Goal: Task Accomplishment & Management: Use online tool/utility

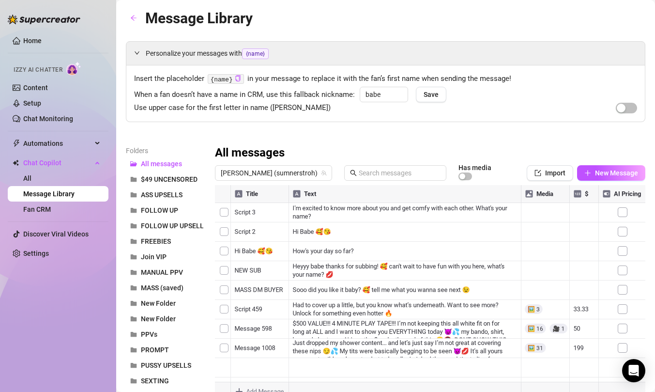
click at [341, 161] on div "All messages [PERSON_NAME] (sumnerstroh) Has media Import New Message Title Tex…" at bounding box center [430, 273] width 430 height 256
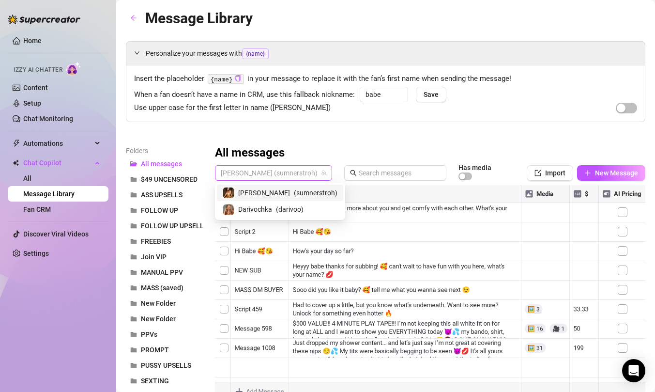
click at [286, 172] on span "[PERSON_NAME] (sumnerstroh)" at bounding box center [274, 173] width 106 height 15
click at [270, 212] on span "Darivochka" at bounding box center [255, 209] width 34 height 11
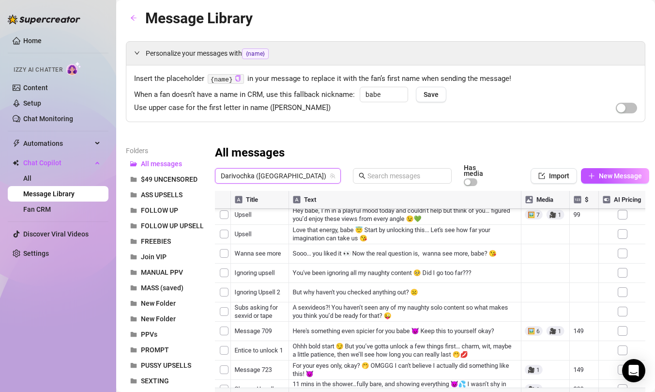
scroll to position [252, 1]
click at [389, 343] on div at bounding box center [430, 299] width 430 height 216
click at [409, 349] on div at bounding box center [430, 299] width 430 height 216
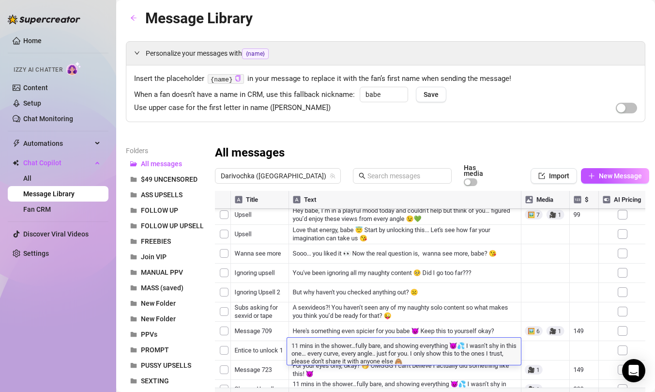
click at [423, 362] on textarea "11 mins in the shower…fully bare, and showing everything 😈💦 I wasn’t shy in thi…" at bounding box center [404, 352] width 234 height 24
click at [309, 361] on textarea "11 mins in the shower…fully bare, and showing everything 😈💦 I wasn’t shy in thi…" at bounding box center [404, 352] width 234 height 24
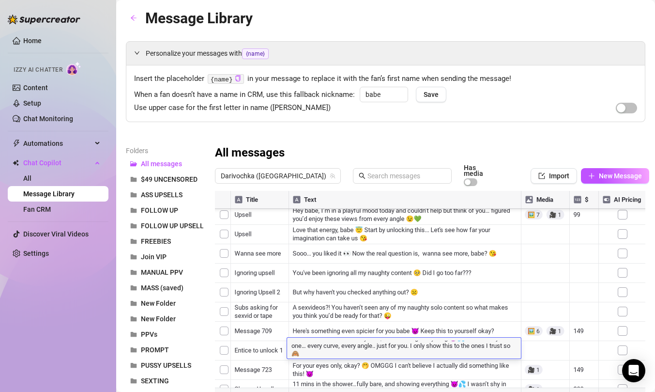
type textarea "11 mins in the shower…fully bare, and showing everything 😈💦 I wasn’t shy in thi…"
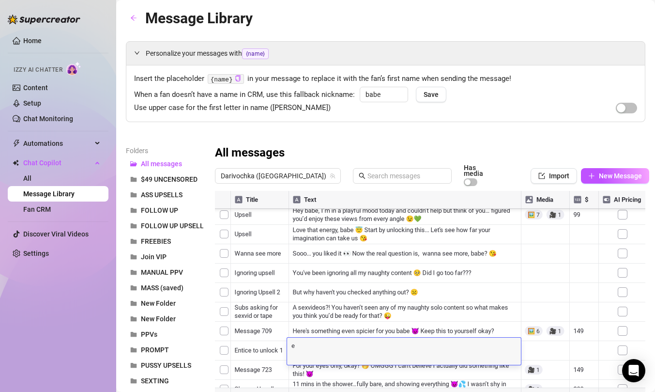
scroll to position [0, 0]
type textarea "ep this"
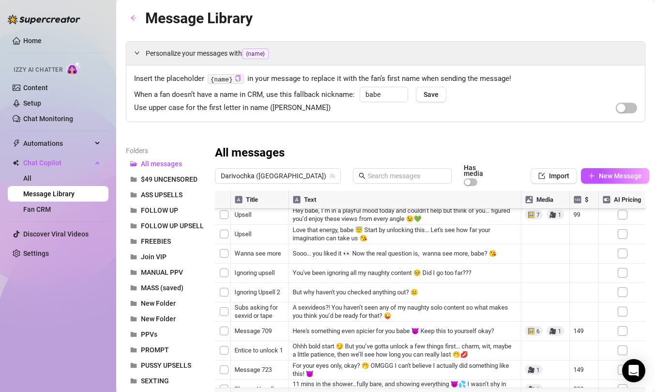
click at [340, 323] on div at bounding box center [430, 299] width 430 height 216
click at [336, 350] on div at bounding box center [430, 299] width 430 height 216
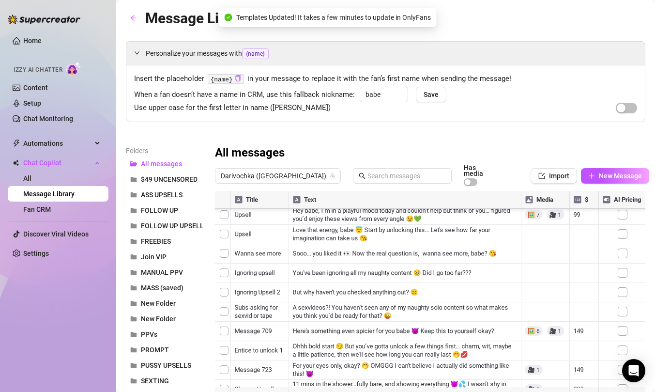
click at [373, 343] on div at bounding box center [430, 299] width 430 height 216
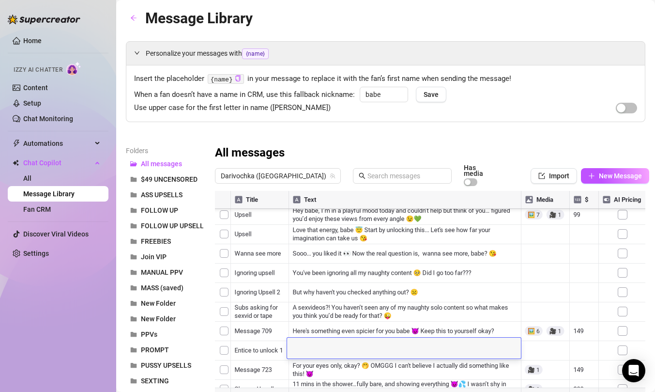
click at [382, 325] on div at bounding box center [430, 299] width 430 height 216
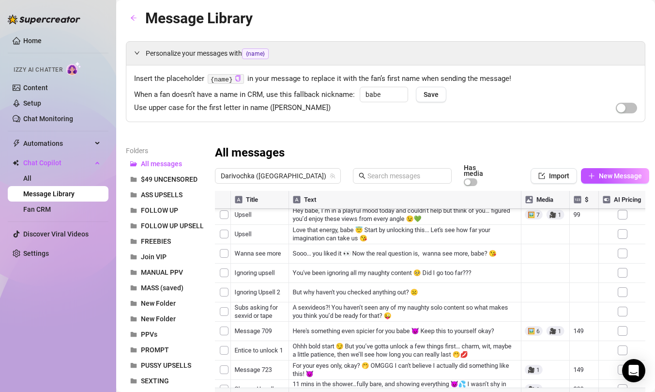
click at [369, 343] on div at bounding box center [430, 299] width 430 height 216
click at [363, 347] on div at bounding box center [430, 299] width 430 height 216
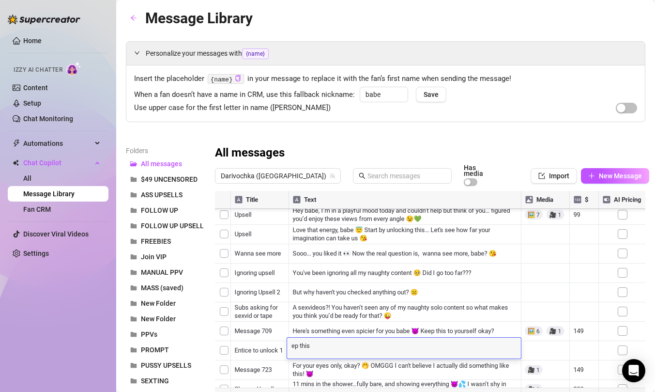
click at [339, 346] on textarea "ep this" at bounding box center [404, 344] width 234 height 9
drag, startPoint x: 328, startPoint y: 349, endPoint x: 290, endPoint y: 347, distance: 37.8
click at [290, 347] on textarea "ep this" at bounding box center [404, 344] width 234 height 9
paste textarea "11 mins in the shower…fully bare, and showing everything 😈💦 I wasn’t shy in thi…"
type textarea "11 mins in the shower…fully bare, and showing everything 😈💦 I wasn’t shy in thi…"
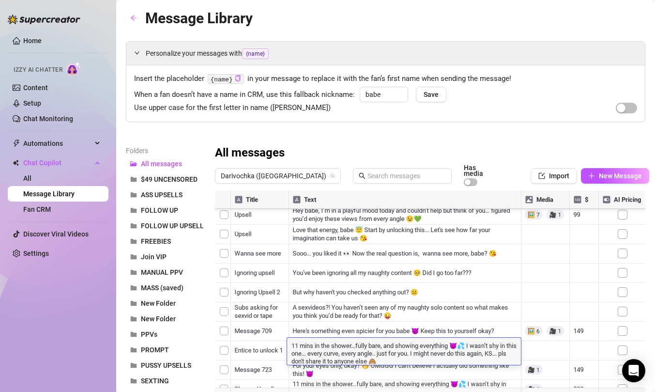
click at [426, 357] on textarea "11 mins in the shower…fully bare, and showing everything 😈💦 I wasn’t shy in thi…" at bounding box center [404, 352] width 234 height 24
drag, startPoint x: 501, startPoint y: 355, endPoint x: 381, endPoint y: 358, distance: 119.6
click at [381, 358] on textarea "11 mins in the shower…fully bare, and showing everything 😈💦 I wasn’t shy in thi…" at bounding box center [404, 352] width 234 height 24
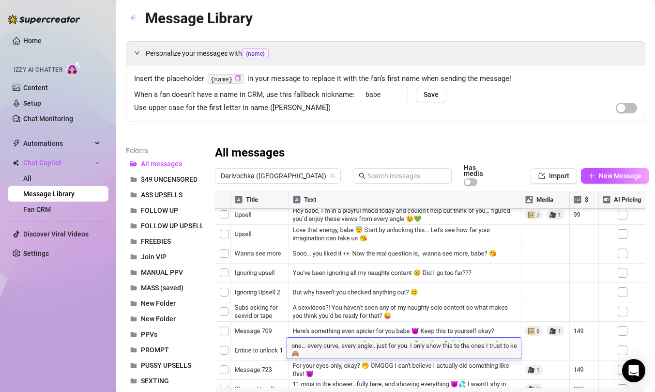
scroll to position [2, 0]
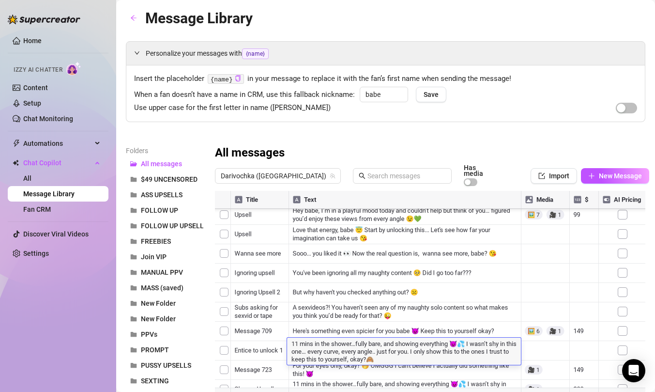
type textarea "11 mins in the shower…fully bare, and showing everything 😈💦 I wasn’t shy in thi…"
click at [414, 359] on textarea "11 mins in the shower…fully bare, and showing everything 😈💦 I wasn’t shy in thi…" at bounding box center [404, 352] width 234 height 24
click at [414, 360] on textarea "11 mins in the shower…fully bare, and showing everything 😈💦 I wasn’t shy in thi…" at bounding box center [404, 352] width 234 height 24
click at [91, 354] on div "Home Izzy AI Chatter Content Setup Chat Monitoring Automations Chat Copilot All…" at bounding box center [58, 191] width 101 height 383
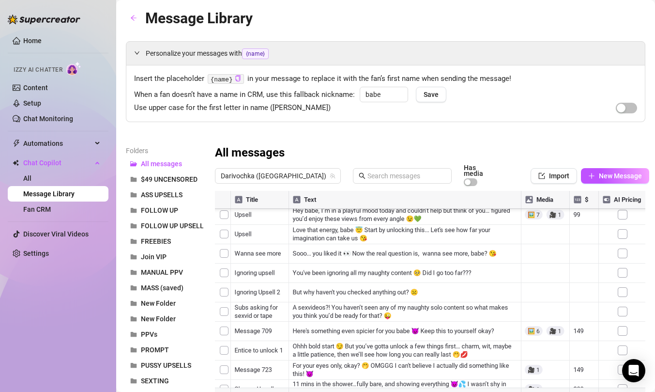
click at [387, 367] on div at bounding box center [430, 299] width 430 height 216
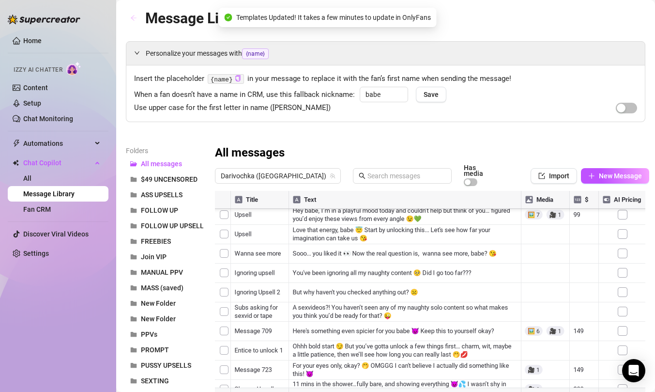
click at [128, 15] on button "button" at bounding box center [133, 18] width 15 height 15
